Goal: Task Accomplishment & Management: Contribute content

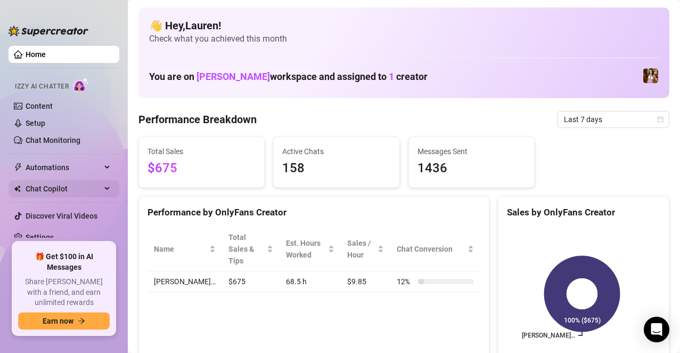
click at [53, 190] on span "Chat Copilot" at bounding box center [64, 188] width 76 height 17
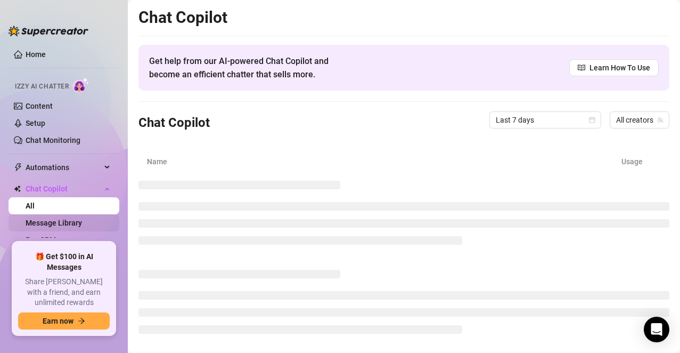
click at [76, 220] on link "Message Library" at bounding box center [54, 222] width 56 height 9
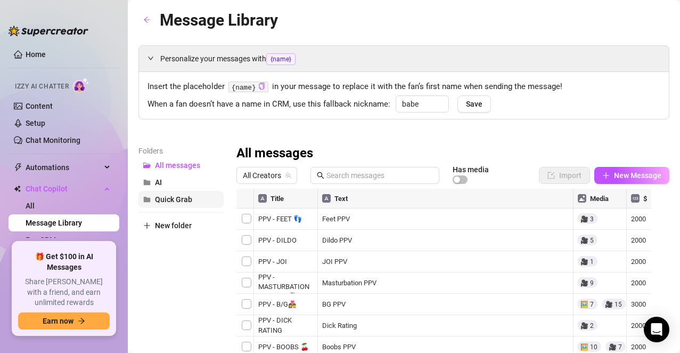
click at [176, 202] on span "Quick Grab" at bounding box center [173, 199] width 37 height 9
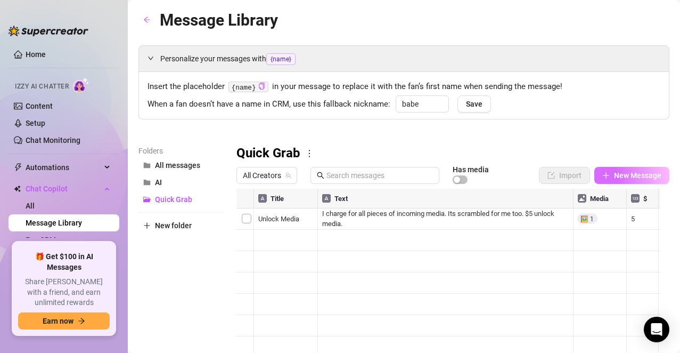
click at [614, 175] on span "New Message" at bounding box center [637, 175] width 47 height 9
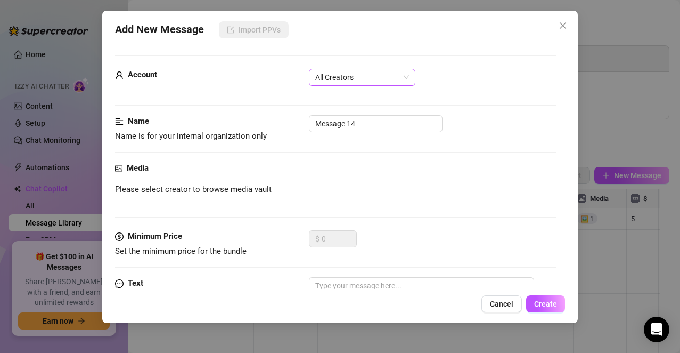
click at [400, 81] on span "All Creators" at bounding box center [362, 77] width 94 height 16
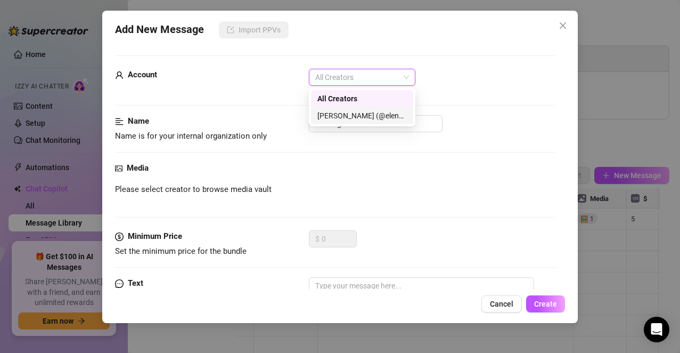
click at [389, 119] on div "[PERSON_NAME] (@elenaxfox)" at bounding box center [361, 116] width 89 height 12
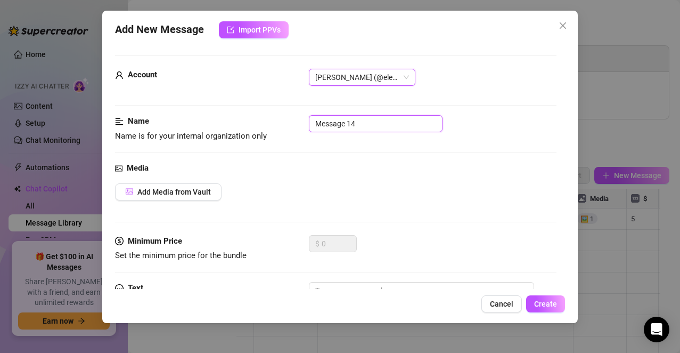
click at [389, 119] on input "Message 14" at bounding box center [376, 123] width 134 height 17
type input "M"
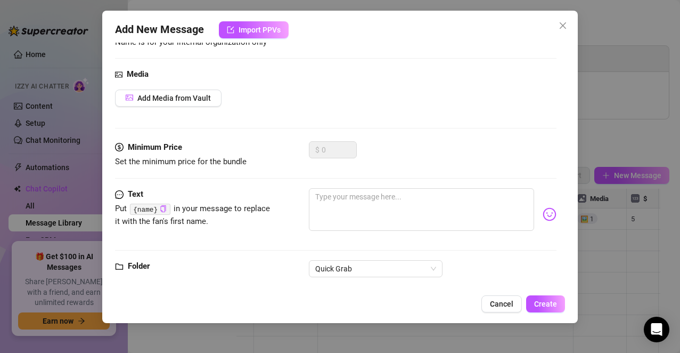
scroll to position [97, 0]
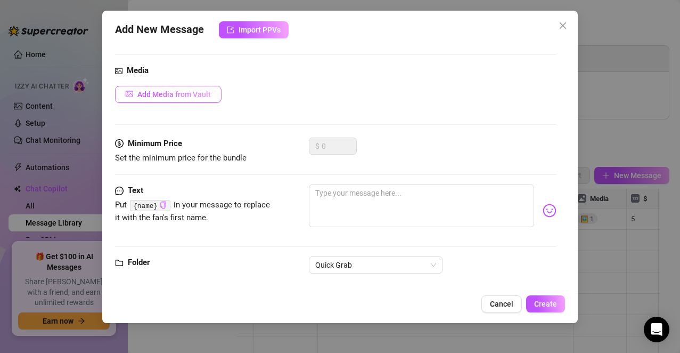
type input "I'm a Fantasy"
click at [201, 100] on button "Add Media from Vault" at bounding box center [168, 94] width 107 height 17
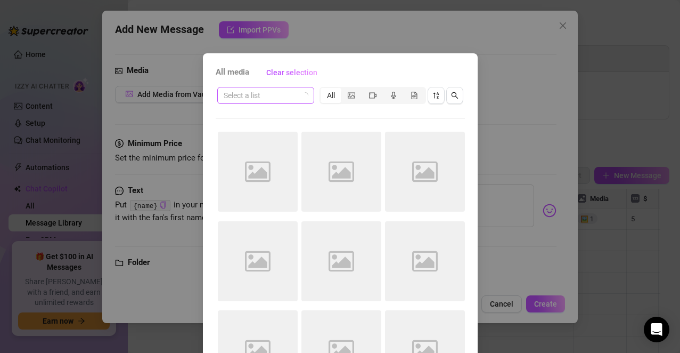
click at [282, 100] on input "search" at bounding box center [261, 95] width 75 height 16
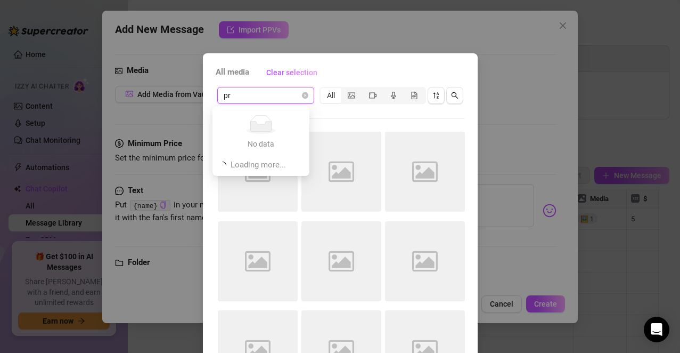
type input "pro"
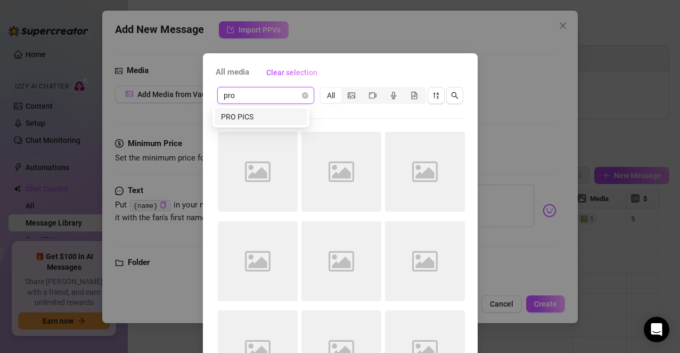
click at [273, 116] on div "PRO PICS" at bounding box center [261, 117] width 80 height 12
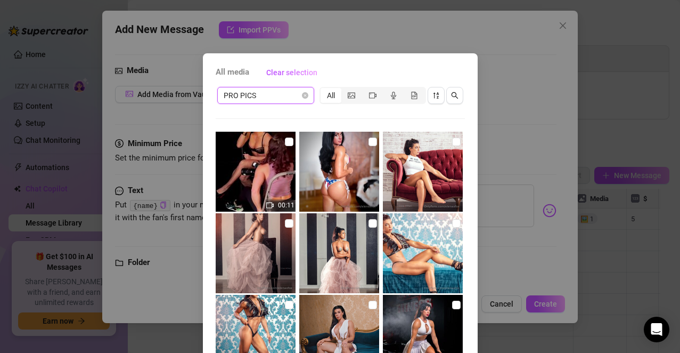
click at [243, 252] on img at bounding box center [256, 253] width 80 height 80
checkbox input "true"
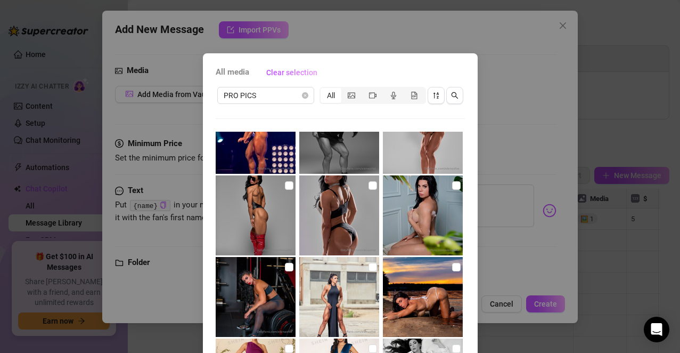
scroll to position [92, 0]
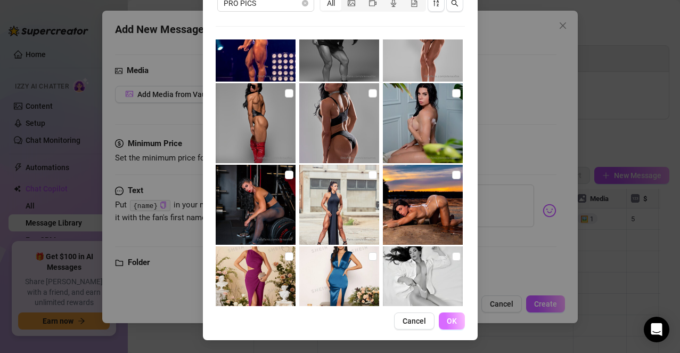
click at [447, 320] on span "OK" at bounding box center [452, 320] width 10 height 9
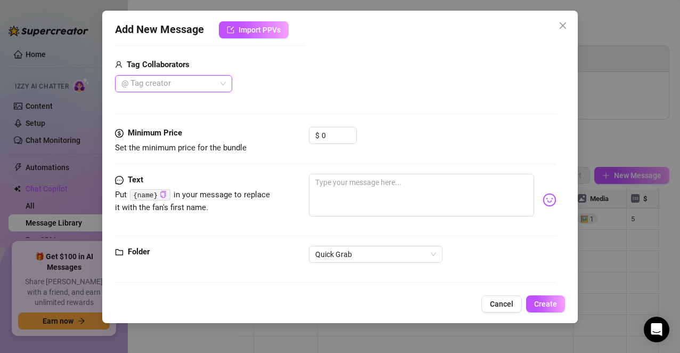
scroll to position [263, 0]
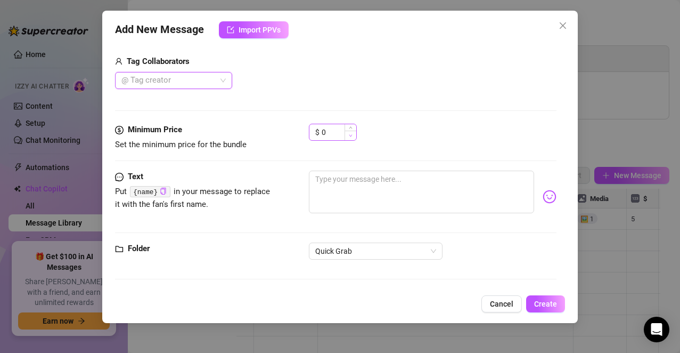
click at [353, 133] on span "Decrease Value" at bounding box center [351, 135] width 12 height 10
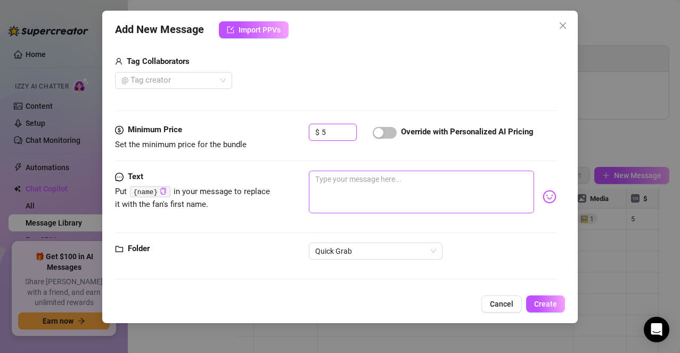
type input "5"
click at [375, 187] on textarea at bounding box center [422, 191] width 226 height 43
paste textarea "I am more alive, more vibrant, more real—when I dare to dream, to imagine, to b…"
type textarea "I am more alive, more vibrant, more real—when I dare to dream, to imagine, to b…"
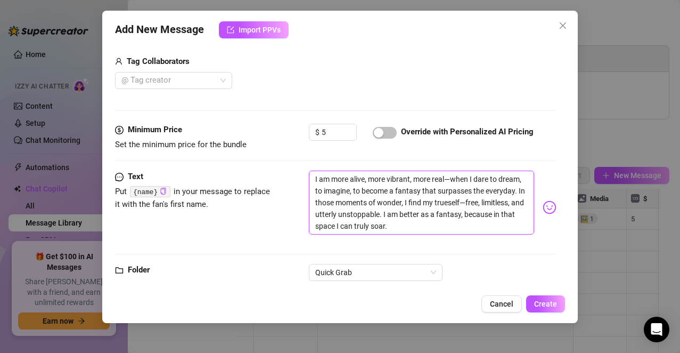
scroll to position [284, 0]
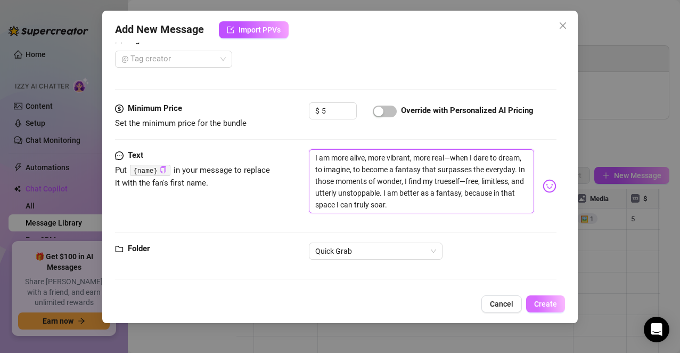
type textarea "I am more alive, more vibrant, more real—when I dare to dream, to imagine, to b…"
click at [536, 300] on span "Create" at bounding box center [545, 303] width 23 height 9
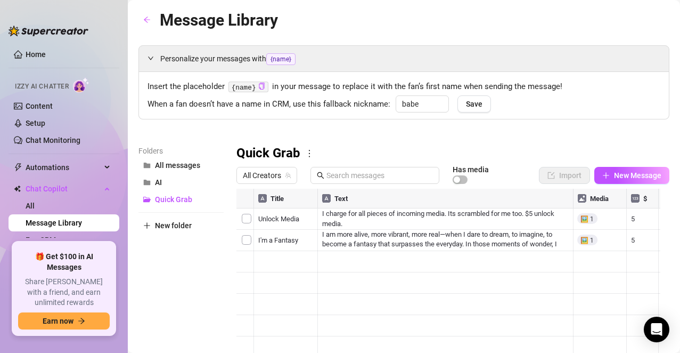
click at [346, 143] on div "Personalize your messages with {name} Insert the placeholder {name} in your mes…" at bounding box center [403, 235] width 531 height 381
click at [621, 172] on span "New Message" at bounding box center [637, 175] width 47 height 9
type textarea "Type your message here..."
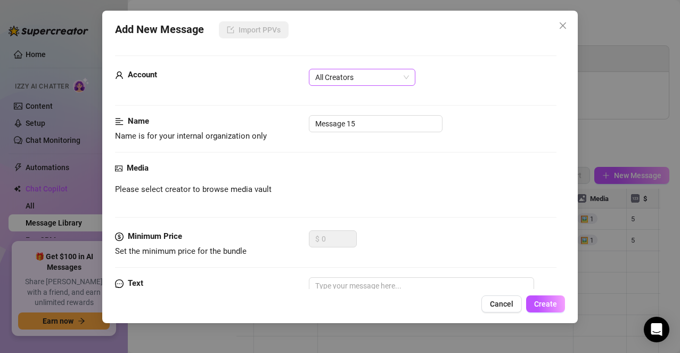
click at [405, 84] on span "All Creators" at bounding box center [362, 77] width 94 height 16
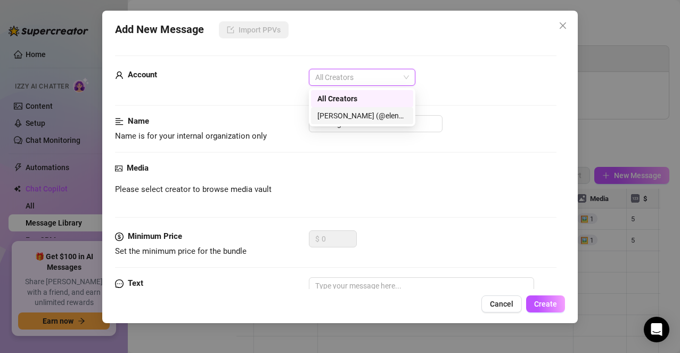
click at [391, 114] on div "[PERSON_NAME] (@elenaxfox)" at bounding box center [361, 116] width 89 height 12
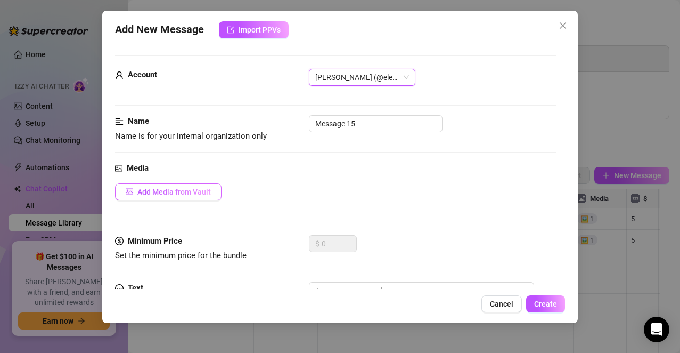
click at [196, 190] on span "Add Media from Vault" at bounding box center [173, 191] width 73 height 9
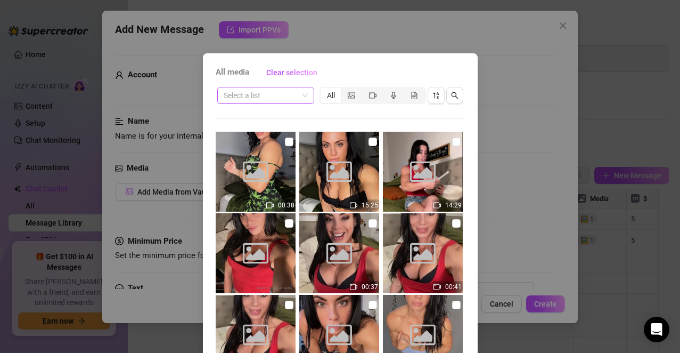
click at [268, 92] on input "search" at bounding box center [261, 95] width 75 height 16
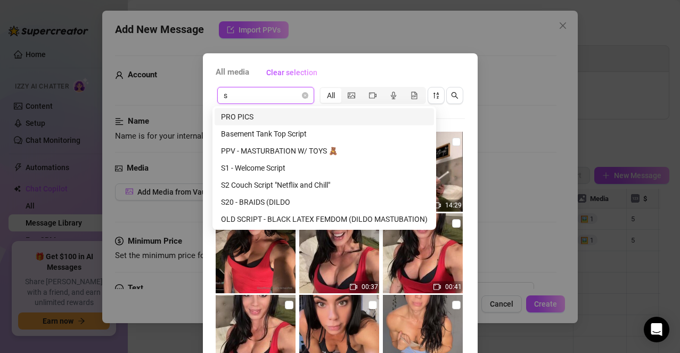
type input "s2"
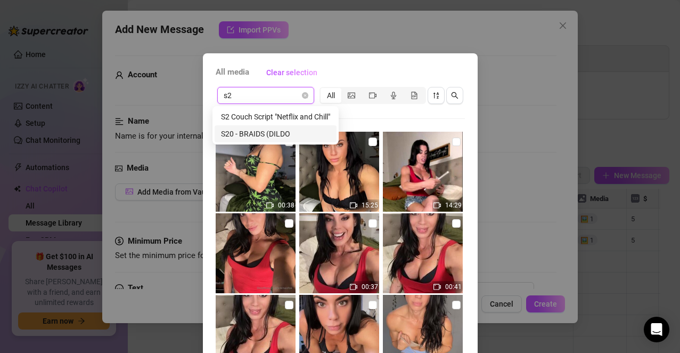
click at [272, 129] on div "S20 - BRAIDS (DILDO" at bounding box center [275, 134] width 109 height 12
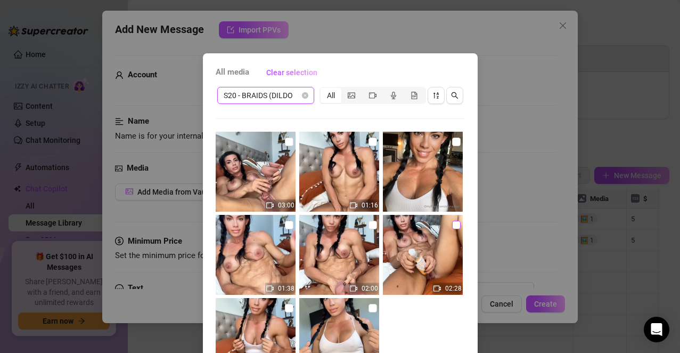
click at [452, 226] on input "checkbox" at bounding box center [456, 224] width 9 height 9
checkbox input "true"
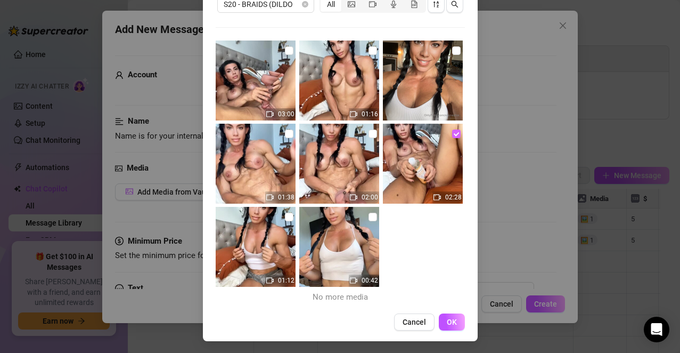
scroll to position [92, 0]
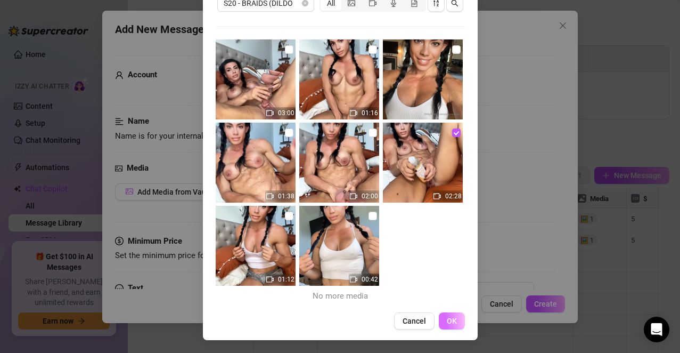
click at [447, 317] on span "OK" at bounding box center [452, 320] width 10 height 9
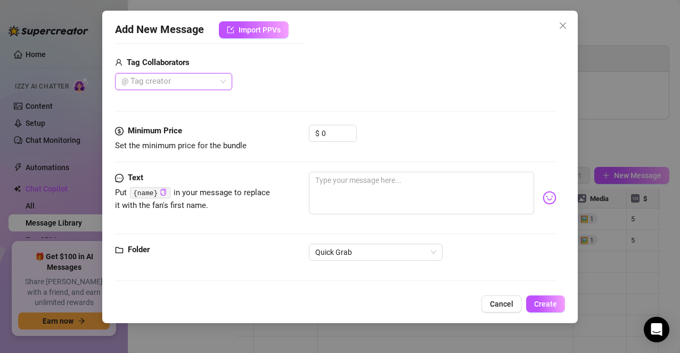
scroll to position [263, 0]
click at [334, 132] on input "0" at bounding box center [339, 132] width 35 height 16
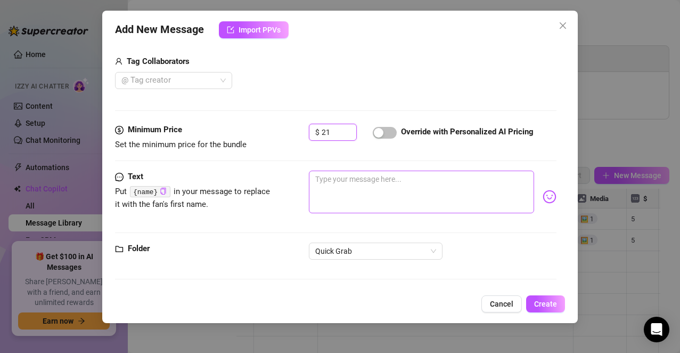
type input "21"
click at [352, 181] on textarea at bounding box center [422, 191] width 226 height 43
paste textarea "i want you to to take my wet pussy and shove your face in it, rub your face all…"
type textarea "i want you to to take my wet pussy and shove your face in it, rub your face all…"
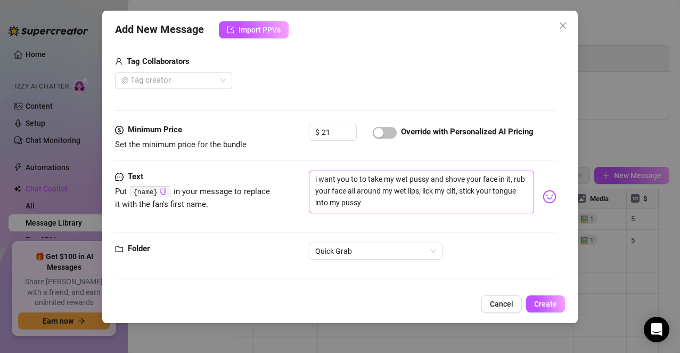
click at [311, 177] on textarea "i want you to to take my wet pussy and shove your face in it, rub your face all…" at bounding box center [422, 191] width 226 height 43
type textarea "Wi want you to to take my wet pussy and shove your face in it, rub your face al…"
type textarea "Wai want you to to take my wet pussy and shove your face in it, rub your face a…"
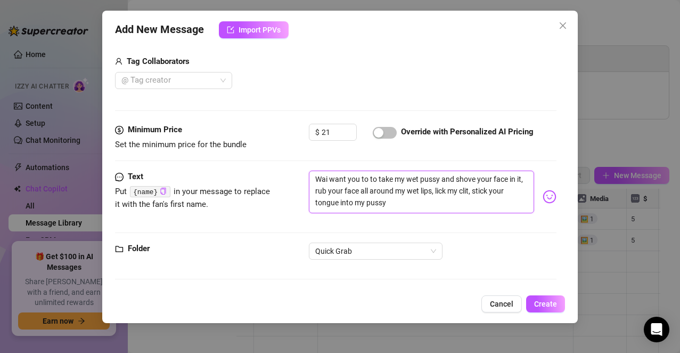
type textarea "Wati want you to to take my wet pussy and shove your face in it, rub your face …"
type textarea "Watci want you to to take my wet pussy and shove your face in it, rub your face…"
type textarea "Watchi want you to to take my wet pussy and shove your face in it, rub your fac…"
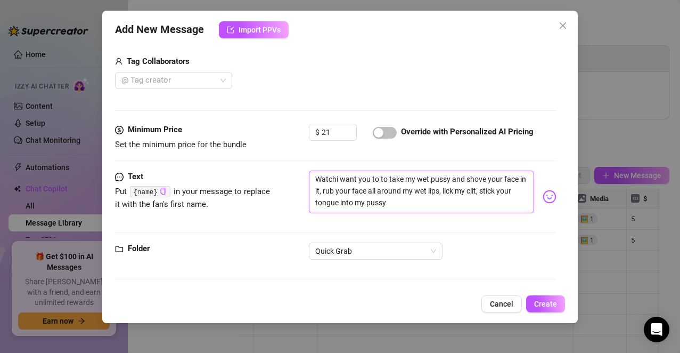
type textarea "Watch i want you to to take my wet pussy and shove your face in it, rub your fa…"
type textarea "Watch mi want you to to take my wet pussy and shove your face in it, rub your f…"
type textarea "Watch mei want you to to take my wet pussy and shove your face in it, rub your …"
type textarea "Watch me i want you to to take my wet pussy and shove your face in it, rub your…"
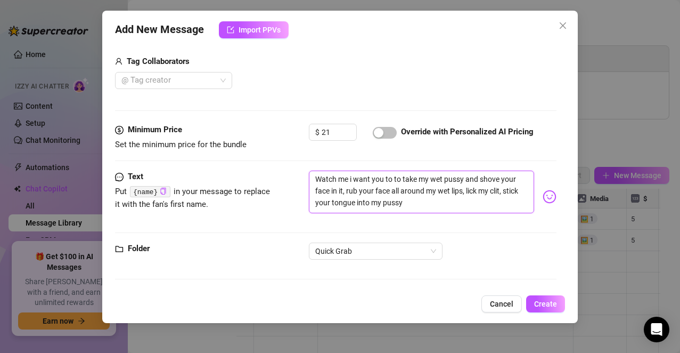
type textarea "Watch me gi want you to to take my wet pussy and shove your face in it, rub you…"
type textarea "Watch me gli want you to to take my wet pussy and shove your face in it, rub yo…"
type textarea "Watch me glai want you to to take my wet pussy and shove your face in it, rub y…"
type textarea "Watch me glazi want you to to take my wet pussy and shove your face in it, rub …"
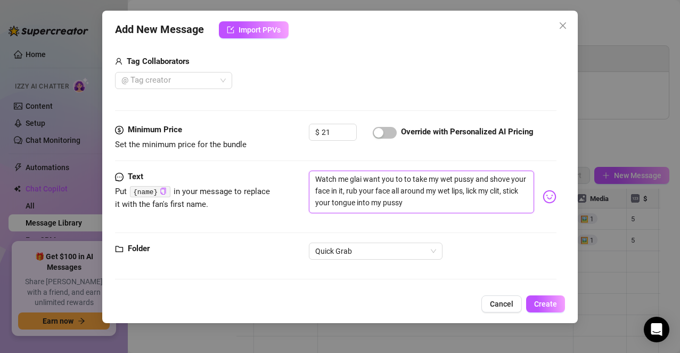
type textarea "Watch me glazi want you to to take my wet pussy and shove your face in it, rub …"
type textarea "Watch me glazei want you to to take my wet pussy and shove your face in it, rub…"
type textarea "Watch me glaze i want you to to take my wet pussy and shove your face in it, ru…"
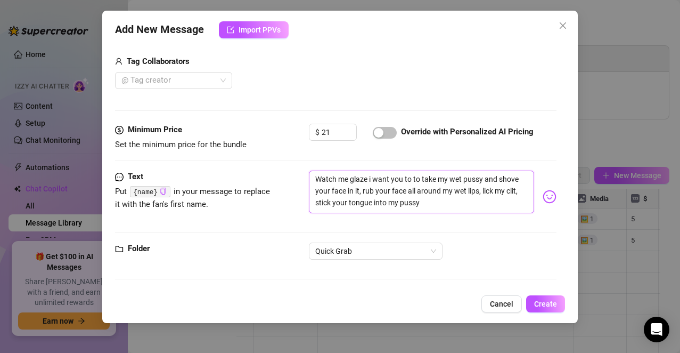
type textarea "Watch me glaze mi want you to to take my wet pussy and shove your face in it, r…"
type textarea "Watch me glaze myi want you to to take my wet pussy and shove your face in it, …"
type textarea "Watch me glaze my i want you to to take my wet pussy and shove your face in it,…"
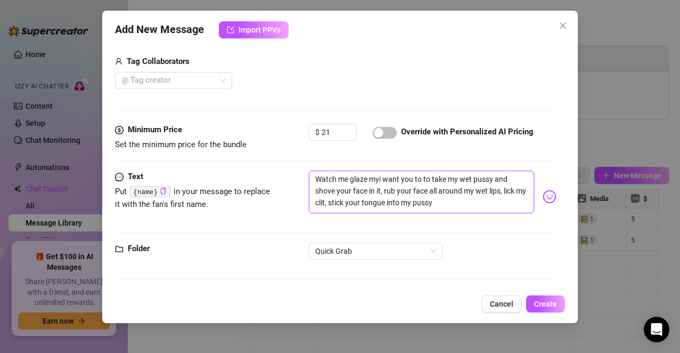
type textarea "Watch me glaze my i want you to to take my wet pussy and shove your face in it,…"
type textarea "Watch me glaze my ci want you to to take my wet pussy and shove your face in it…"
type textarea "Watch me glaze my coi want you to to take my wet pussy and shove your face in i…"
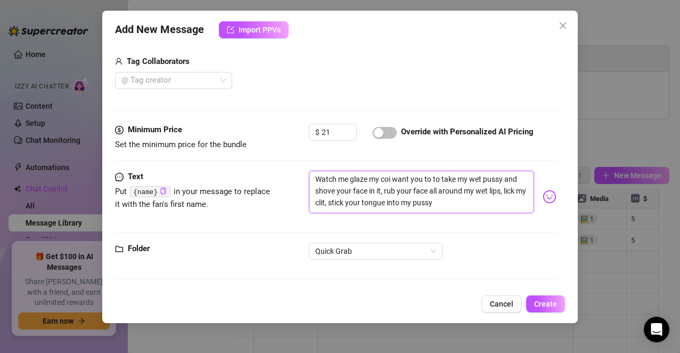
type textarea "Watch me glaze my coci want you to to take my wet pussy and shove your face in …"
type textarea "Watch me glaze my cocoi want you to to take my wet pussy and shove your face in…"
type textarea "Watch me glaze my coconi want you to to take my wet pussy and shove your face i…"
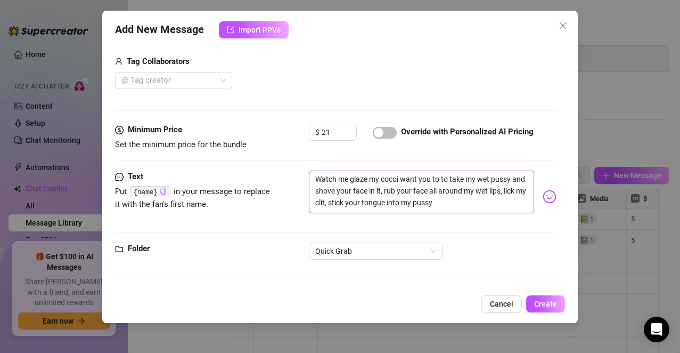
type textarea "Watch me glaze my coconi want you to to take my wet pussy and shove your face i…"
type textarea "Watch me glaze my coconui want you to to take my wet pussy and shove your face …"
type textarea "Watch me glaze my coconuti want you to to take my wet pussy and shove your face…"
type textarea "Watch me glaze my coconut i want you to to take my wet pussy and shove your fac…"
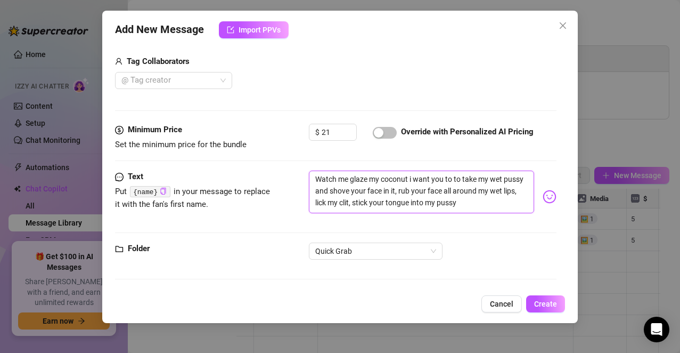
type textarea "Watch me glaze my coconut ii want you to to take my wet pussy and shove your fa…"
type textarea "Watch me glaze my coconut ini want you to to take my wet pussy and shove your f…"
type textarea "Watch me glaze my coconut in i want you to to take my wet pussy and shove your …"
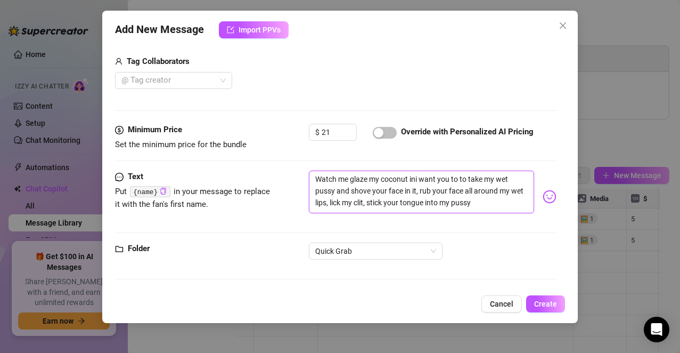
type textarea "Watch me glaze my coconut in i want you to to take my wet pussy and shove your …"
type textarea "Watch me glaze my coconut in pi want you to to take my wet pussy and shove your…"
type textarea "Watch me glaze my coconut in pii want you to to take my wet pussy and shove you…"
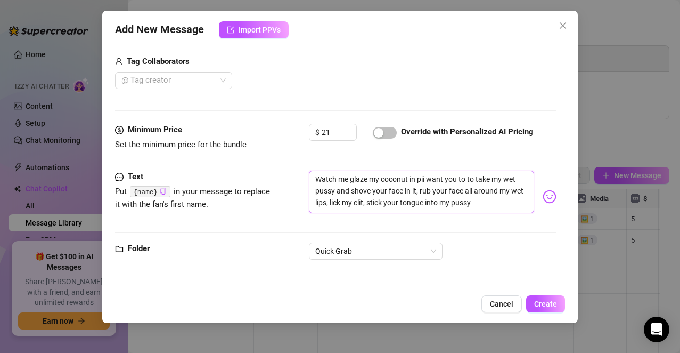
type textarea "Watch me glaze my coconut in pini want you to to take my wet pussy and shove yo…"
type textarea "Watch me glaze my coconut in pinei want you to to take my wet pussy and shove y…"
type textarea "Watch me glaze my coconut in pineai want you to to take my wet pussy and shove …"
type textarea "Watch me glaze my coconut in pineapi want you to to take my wet pussy and shove…"
type textarea "Watch me glaze my coconut in pineappi want you to to take my wet pussy and shov…"
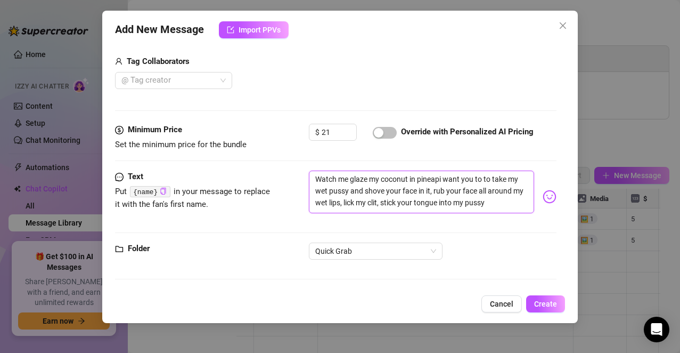
type textarea "Watch me glaze my coconut in pineappi want you to to take my wet pussy and shov…"
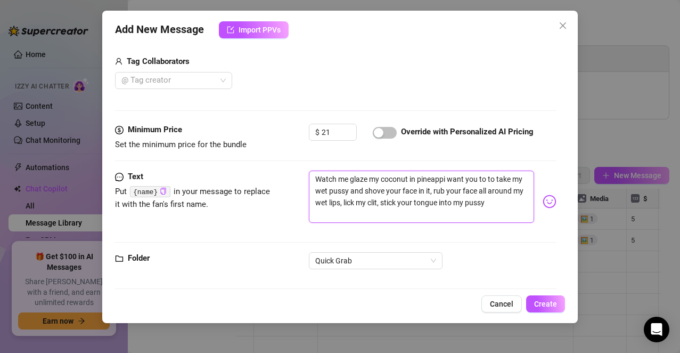
type textarea "Watch me glaze my coconut in pineappli want you to to take my wet pussy and sho…"
type textarea "Watch me glaze my coconut in pineapplei want you to to take my wet pussy and sh…"
type textarea "Watch me glaze my coconut in pineapple i want you to to take my wet pussy and s…"
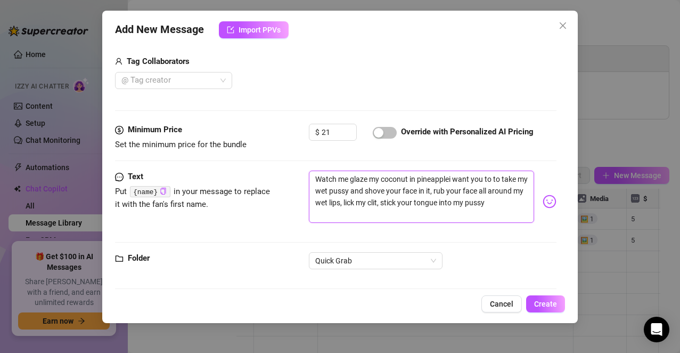
type textarea "Watch me glaze my coconut in pineapple i want you to to take my wet pussy and s…"
type textarea "Watch me glaze my coconut in pineapple li want you to to take my wet pussy and …"
type textarea "Watch me glaze my coconut in pineapple lui want you to to take my wet pussy and…"
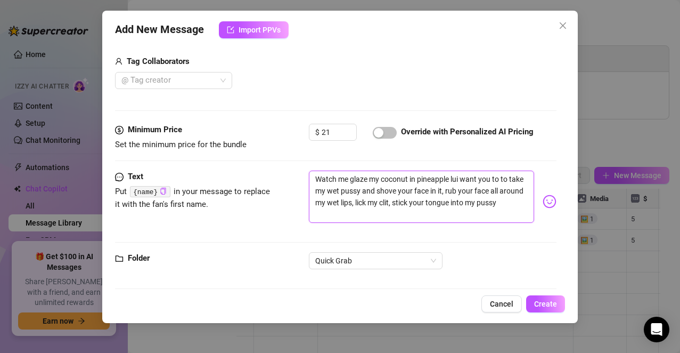
type textarea "Watch me glaze my coconut in pineapple luei want you to to take my wet pussy an…"
type textarea "Watch me glaze my coconut in pineapple lui want you to to take my wet pussy and…"
type textarea "Watch me glaze my coconut in pineapple lubi want you to to take my wet pussy an…"
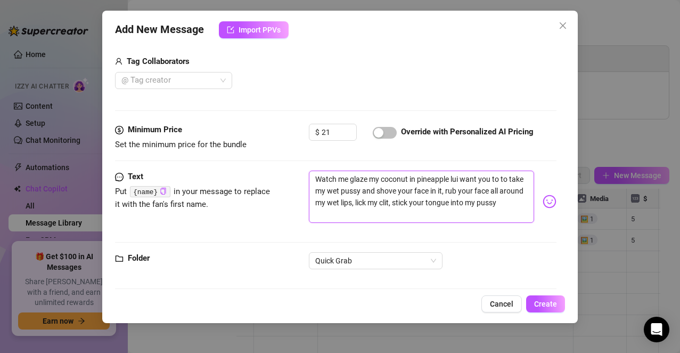
type textarea "Watch me glaze my coconut in pineapple lubi want you to to take my wet pussy an…"
type textarea "Watch me glaze my coconut in pineapple lubei want you to to take my wet pussy a…"
type textarea "Watch me glaze my coconut in pineapple lube.i want you to to take my wet pussy …"
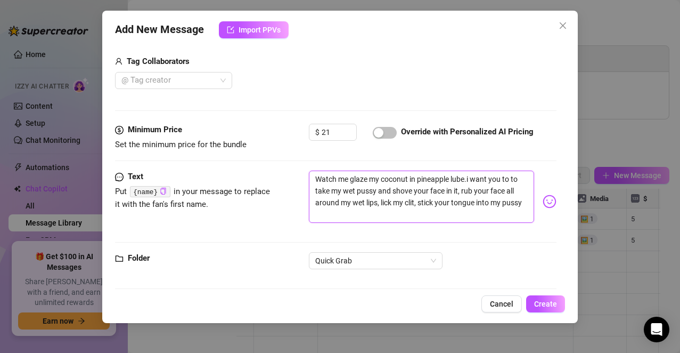
type textarea "Watch me glaze my coconut in pineapple lube. i want you to to take my wet pussy…"
type textarea "Watch me glaze my coconut in pineapple lube. want you to to take my wet pussy a…"
type textarea "Watch me glaze my coconut in pineapple lube. ! want you to to take my wet pussy…"
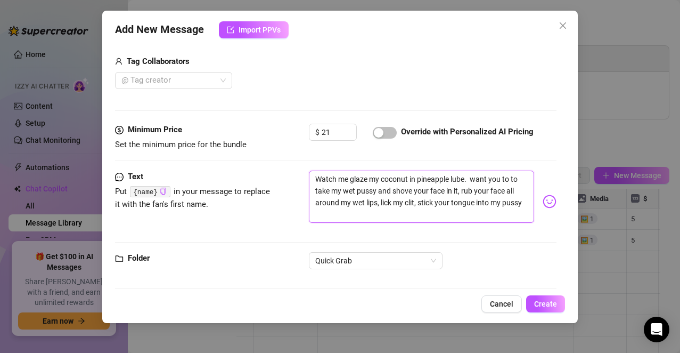
type textarea "Watch me glaze my coconut in pineapple lube. ! want you to to take my wet pussy…"
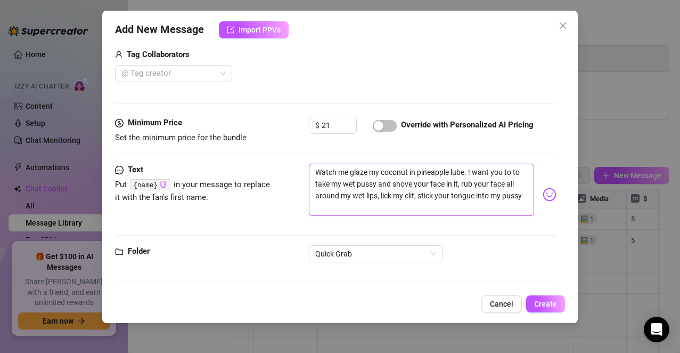
scroll to position [273, 0]
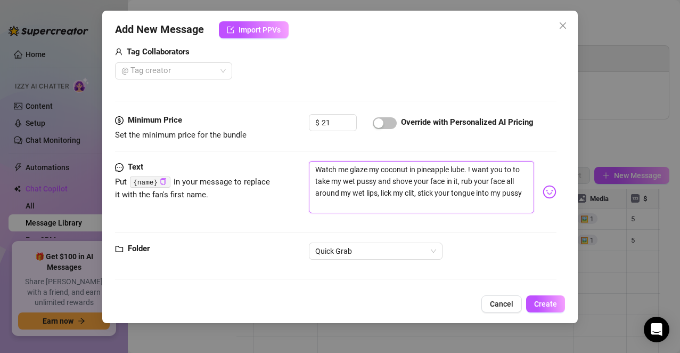
click at [364, 205] on textarea "Watch me glaze my coconut in pineapple lube. ! want you to to take my wet pussy…" at bounding box center [422, 187] width 226 height 52
type textarea "Watch me glaze my coconut in pineapple lube. ! want you to to take my wet pussy…"
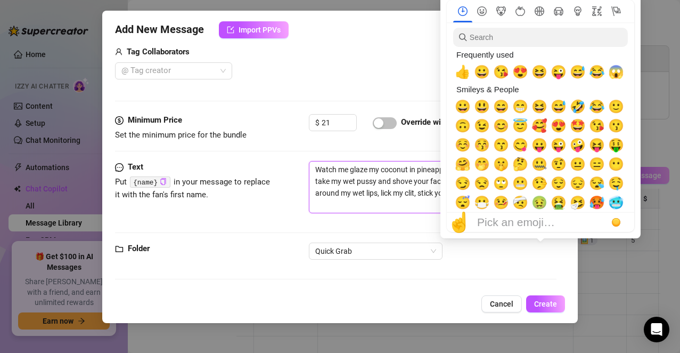
type textarea "Watch me glaze my coconut in pineapple lube. ! want you to to take my wet pussy…"
click at [538, 195] on span "🤢" at bounding box center [539, 202] width 16 height 15
type textarea "Watch me glaze my coconut in pineapple lube. ! want you to to take my wet pussy…"
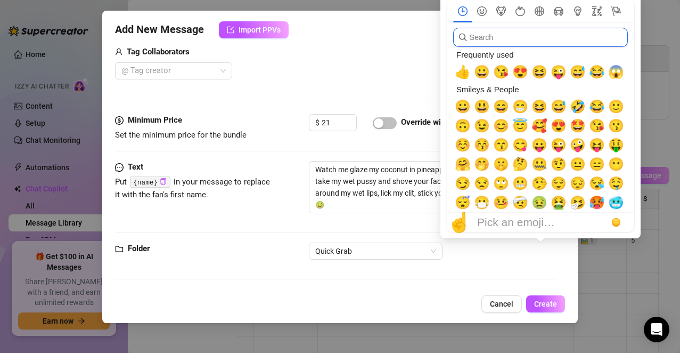
click at [532, 40] on input "search" at bounding box center [540, 37] width 175 height 19
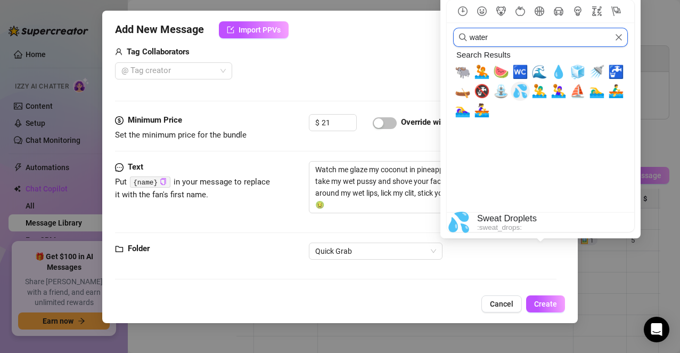
type input "water"
click at [523, 90] on span "💦" at bounding box center [520, 91] width 16 height 15
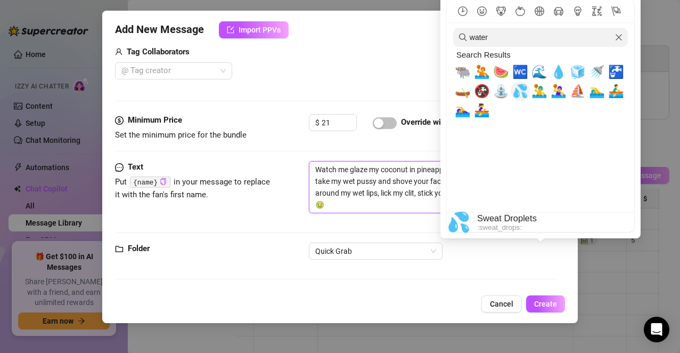
type textarea "Watch me glaze my coconut in pineapple lube. ! want you to to take my wet pussy…"
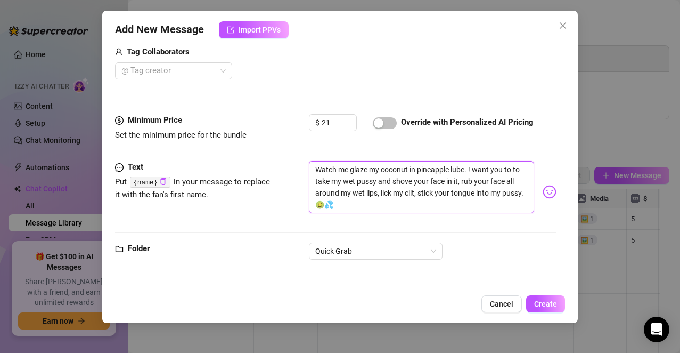
click at [348, 201] on textarea "Watch me glaze my coconut in pineapple lube. ! want you to to take my wet pussy…" at bounding box center [422, 187] width 226 height 52
type textarea "Watch me glaze my coconut in pineapple lube. ! want you to to take my wet pussy…"
click at [472, 169] on textarea "Watch me glaze my coconut in pineapple lube. ! want you to to take my wet pussy…" at bounding box center [422, 187] width 226 height 52
type textarea "Watch me glaze my coconut in pineapple lube. want you to to take my wet pussy a…"
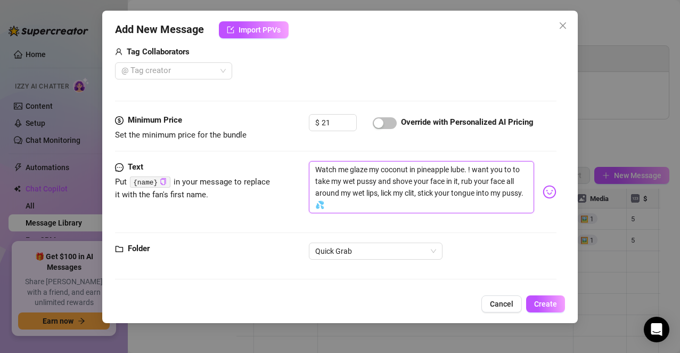
type textarea "Watch me glaze my coconut in pineapple lube. want you to to take my wet pussy a…"
type textarea "Watch me glaze my coconut in pineapple lube. I want you to to take my wet pussy…"
click at [537, 302] on span "Create" at bounding box center [545, 303] width 23 height 9
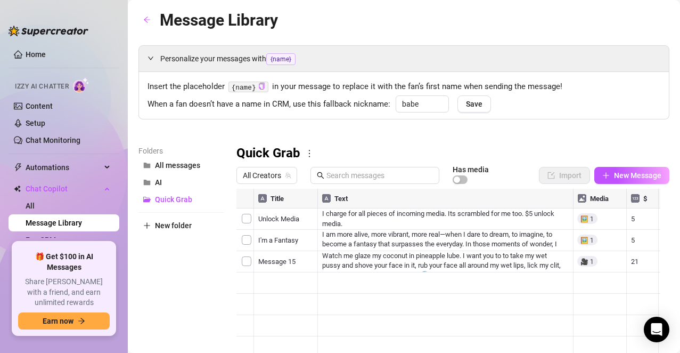
click at [285, 258] on div at bounding box center [448, 307] width 424 height 237
type textarea "s2 glaze1"
click at [267, 257] on textarea "s2 glaze1" at bounding box center [285, 258] width 65 height 10
click at [276, 294] on div at bounding box center [448, 307] width 424 height 237
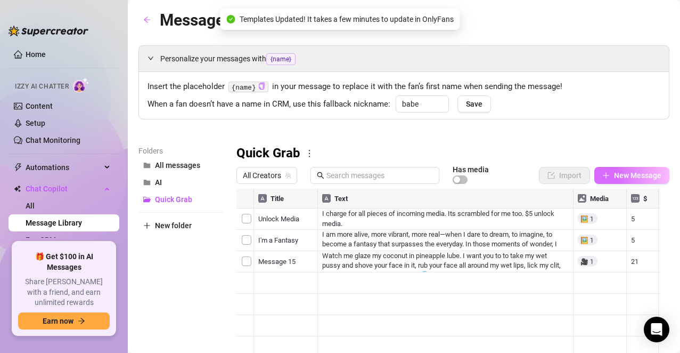
click at [609, 168] on button "New Message" at bounding box center [631, 175] width 75 height 17
type textarea "Type your message here..."
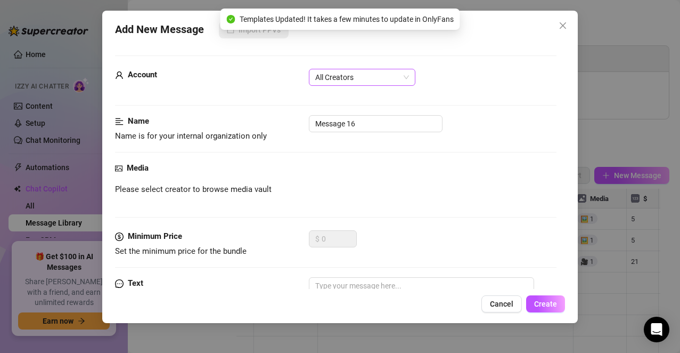
click at [351, 70] on span "All Creators" at bounding box center [362, 77] width 94 height 16
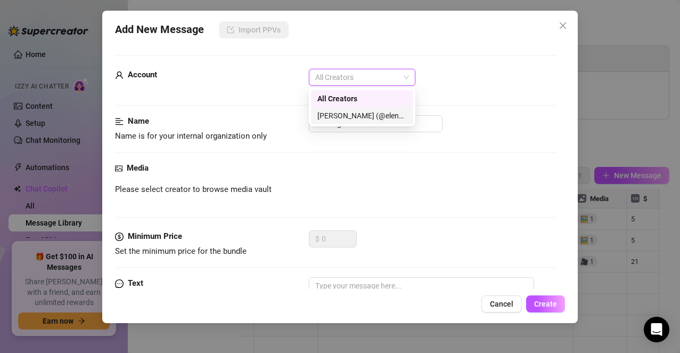
click at [350, 111] on div "[PERSON_NAME] (@elenaxfox)" at bounding box center [361, 116] width 89 height 12
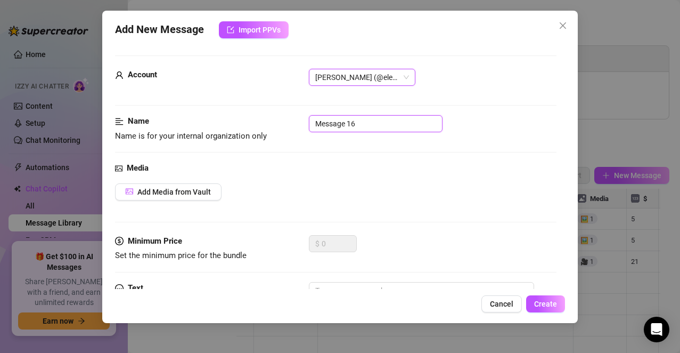
click at [363, 124] on input "Message 16" at bounding box center [376, 123] width 134 height 17
type input "M"
type input "2"
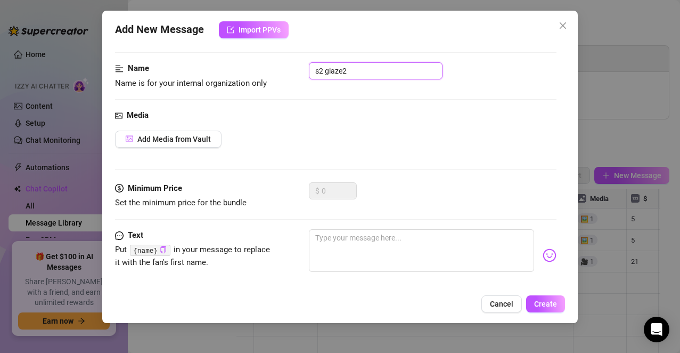
scroll to position [111, 0]
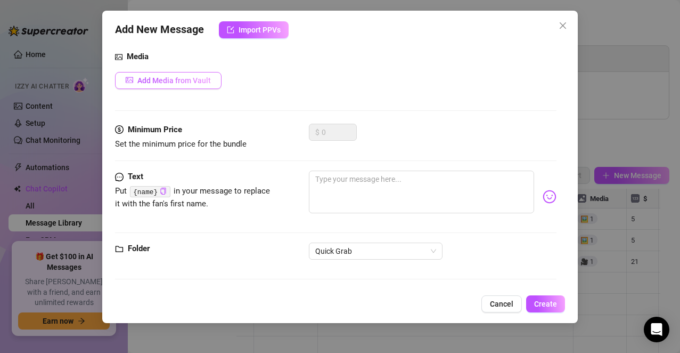
type input "s2 glaze2"
click at [192, 78] on span "Add Media from Vault" at bounding box center [173, 80] width 73 height 9
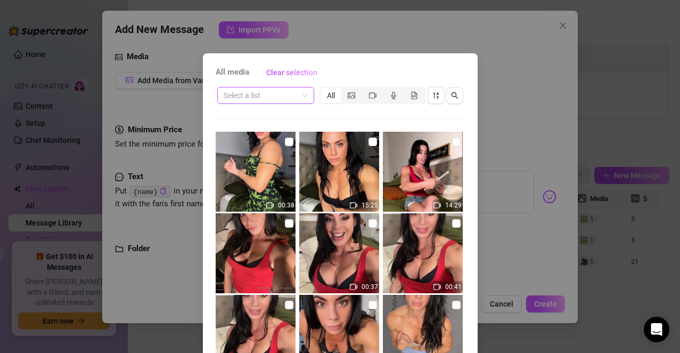
click at [274, 92] on input "search" at bounding box center [261, 95] width 75 height 16
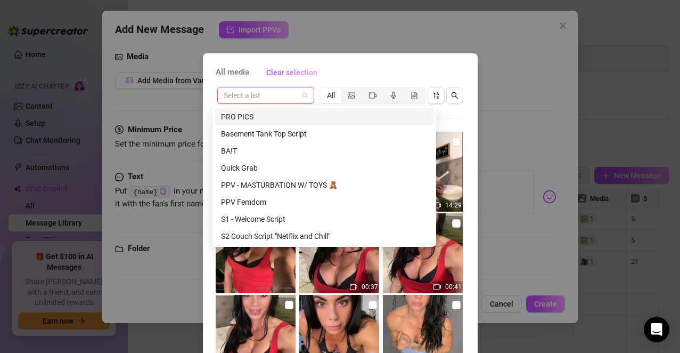
type input "s"
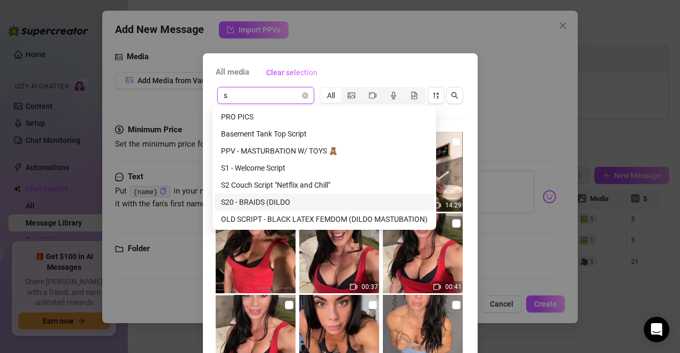
click at [258, 200] on div "S20 - BRAIDS (DILDO" at bounding box center [324, 202] width 207 height 12
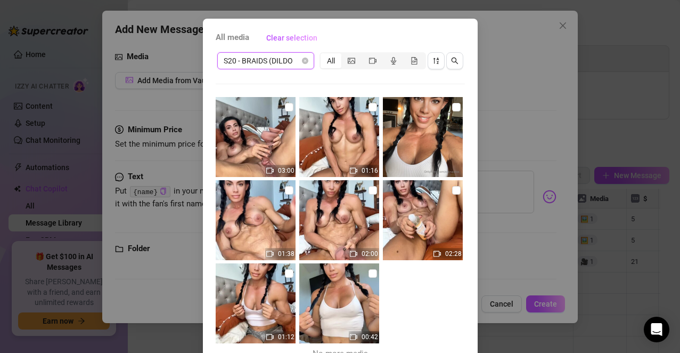
scroll to position [36, 0]
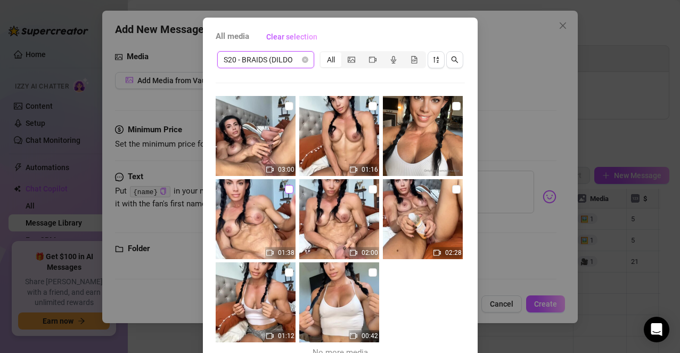
click at [285, 190] on input "checkbox" at bounding box center [289, 189] width 9 height 9
checkbox input "true"
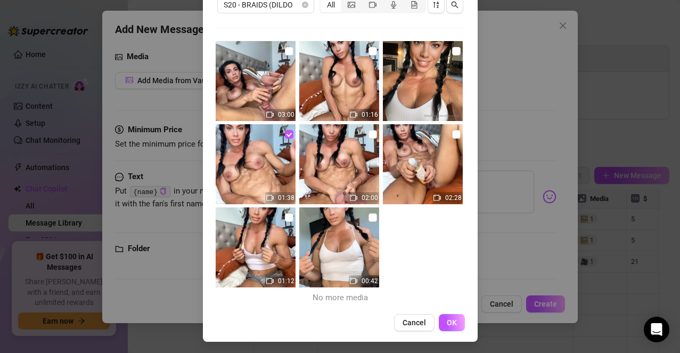
scroll to position [92, 0]
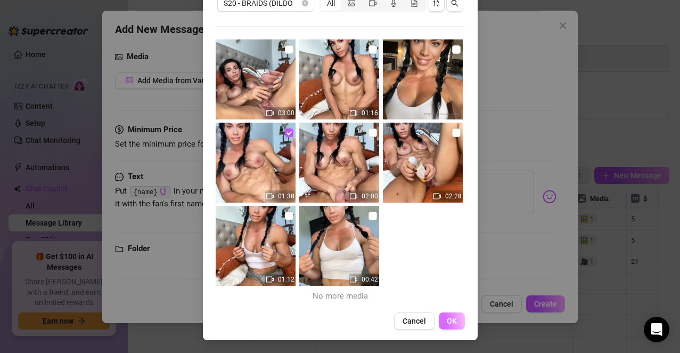
click at [447, 324] on span "OK" at bounding box center [452, 320] width 10 height 9
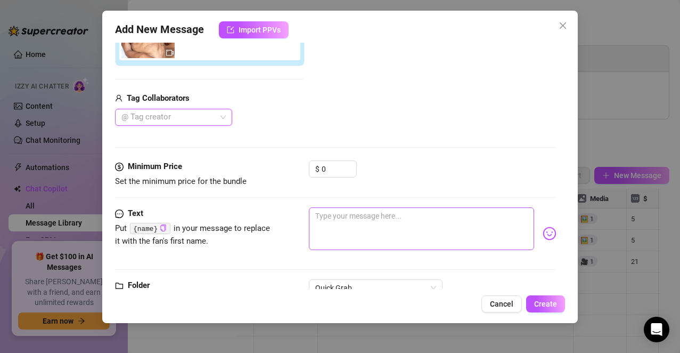
scroll to position [227, 0]
click at [332, 160] on input "0" at bounding box center [339, 168] width 35 height 16
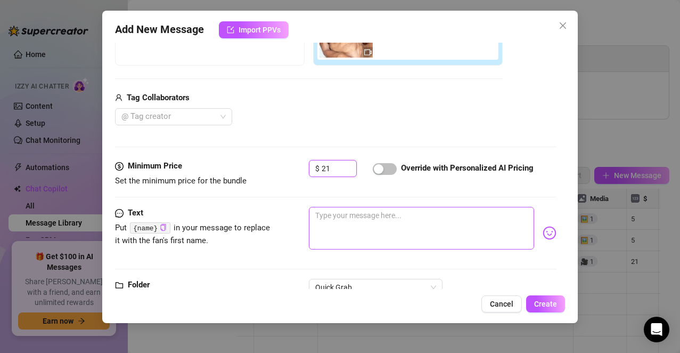
type input "21"
click at [390, 228] on textarea at bounding box center [422, 228] width 226 height 43
paste textarea "Take these trembling, soaked lips of mine—aching, yearning—for your touch! Pour…"
type textarea "Take these trembling, soaked lips of mine—aching, yearning—for your touch! Pour…"
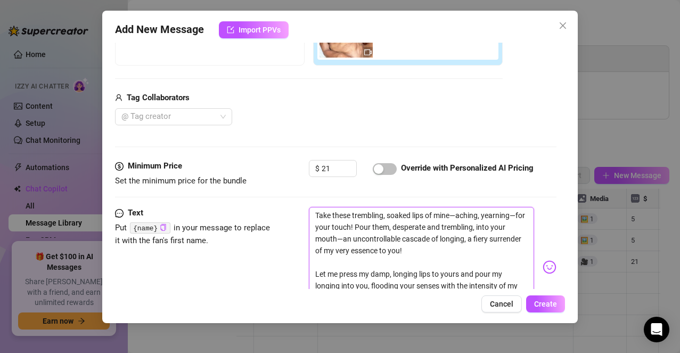
scroll to position [0, 0]
click at [445, 250] on textarea "Take these trembling, soaked lips of mine—aching, yearning—for your touch! Pour…" at bounding box center [422, 262] width 226 height 111
type textarea "Take these trembling, soaked lips of mine—aching, yearning—for your touch! Pour…"
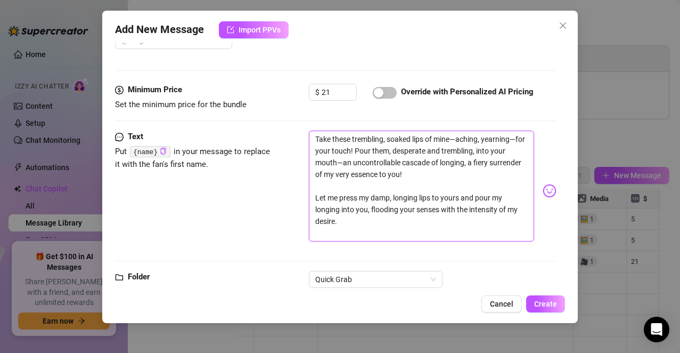
scroll to position [307, 0]
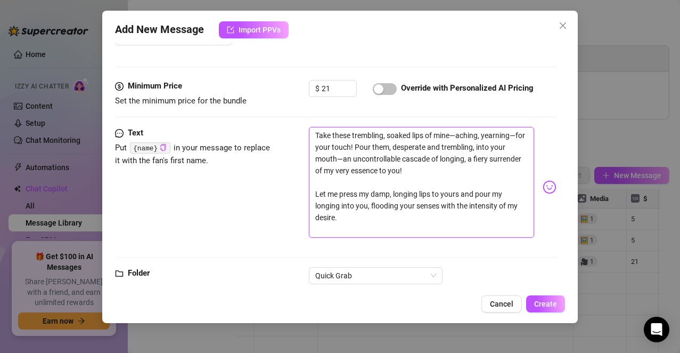
drag, startPoint x: 341, startPoint y: 220, endPoint x: 315, endPoint y: 185, distance: 43.3
click at [315, 185] on textarea "Take these trembling, soaked lips of mine—aching, yearning—for your touch! Pour…" at bounding box center [422, 182] width 226 height 111
type textarea "Take these trembling, soaked lips of mine—aching, yearning—for your touch! Pour…"
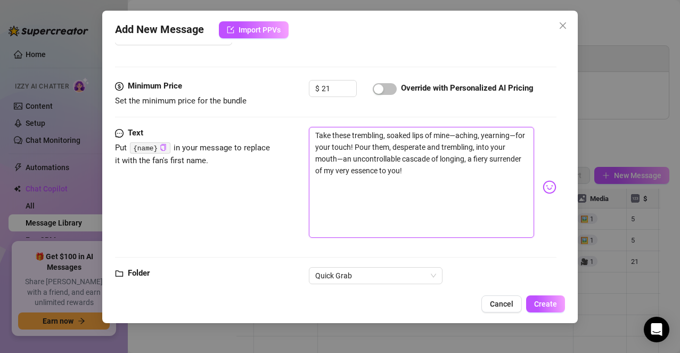
type textarea "Take these trembling, soaked lips of mine—aching, yearning—for your touch! Pour…"
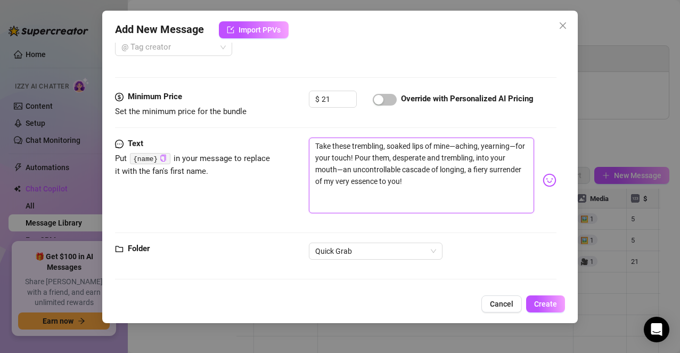
scroll to position [296, 0]
drag, startPoint x: 440, startPoint y: 183, endPoint x: 312, endPoint y: 141, distance: 135.6
click at [312, 141] on textarea "Take these trembling, soaked lips of mine—aching, yearning—for your touch! Pour…" at bounding box center [422, 175] width 226 height 76
click at [504, 309] on button "Cancel" at bounding box center [501, 303] width 40 height 17
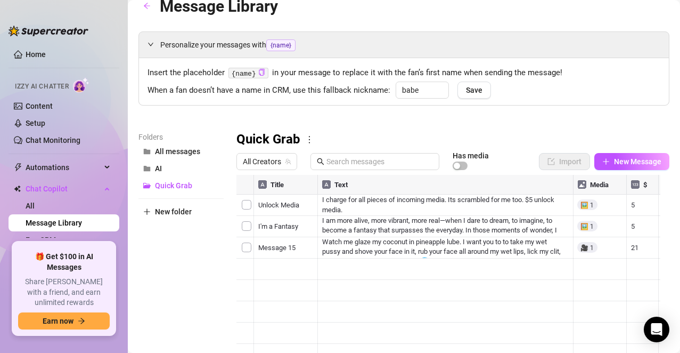
scroll to position [0, 0]
